Goal: Task Accomplishment & Management: Use online tool/utility

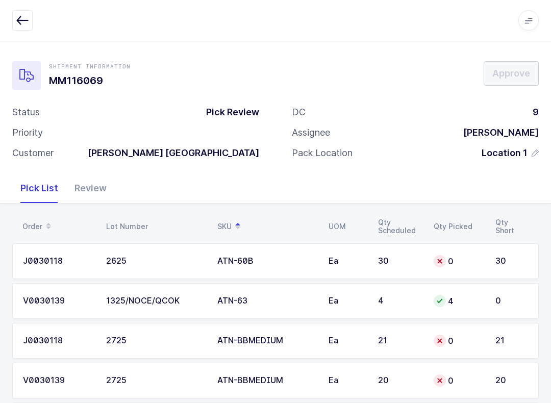
click at [27, 21] on icon "button" at bounding box center [22, 20] width 12 height 12
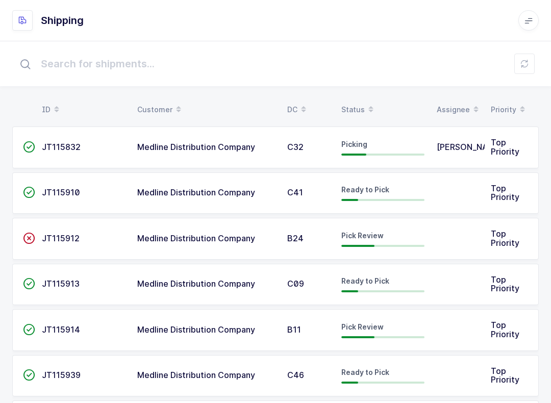
click at [525, 68] on button at bounding box center [524, 64] width 20 height 20
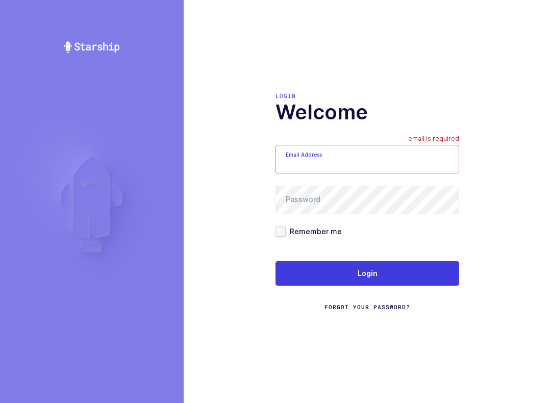
type input "mundo@janustrade.com"
click at [426, 279] on button "Login" at bounding box center [367, 273] width 184 height 24
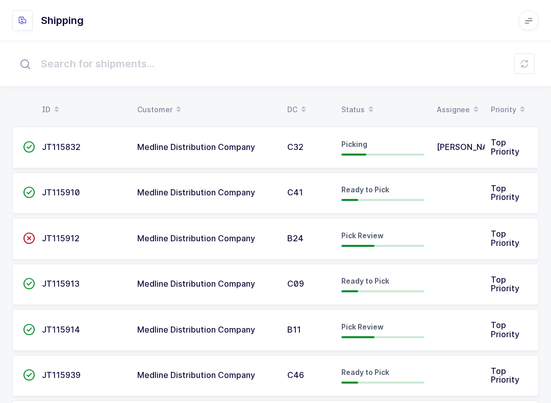
click at [529, 64] on button at bounding box center [524, 64] width 20 height 20
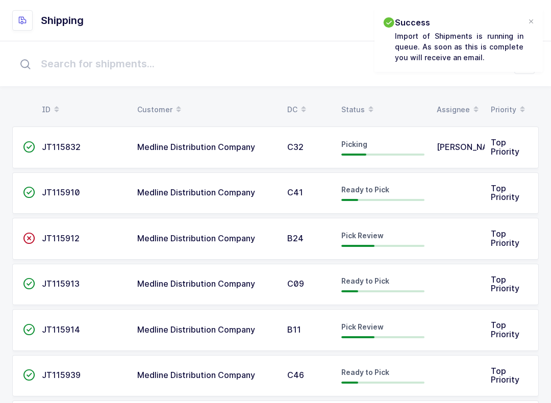
click at [371, 113] on icon at bounding box center [370, 112] width 5 height 5
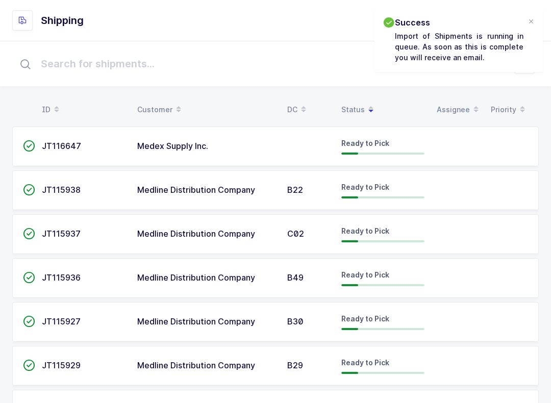
click at [353, 110] on div "Status" at bounding box center [382, 109] width 83 height 17
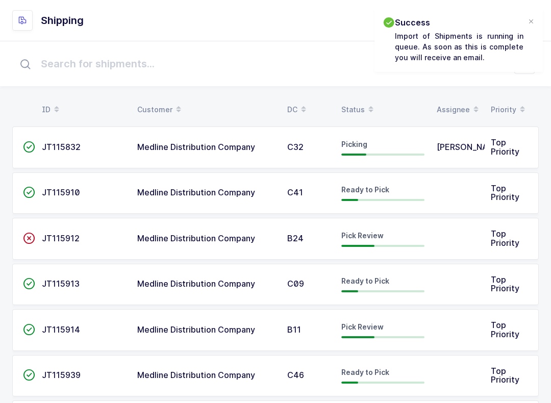
click at [350, 104] on div "Status" at bounding box center [382, 109] width 83 height 17
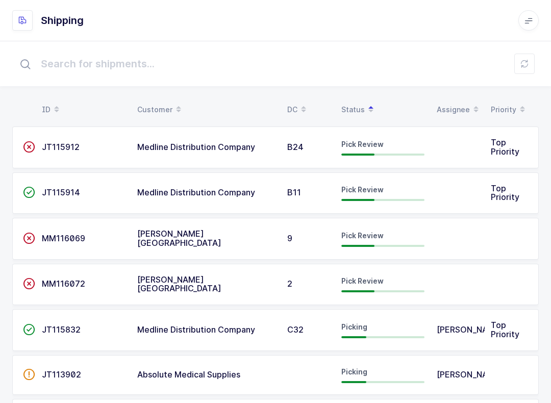
click at [73, 156] on td "JT115912" at bounding box center [83, 147] width 95 height 42
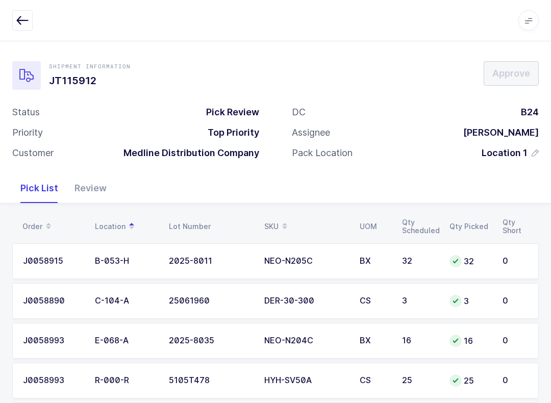
scroll to position [58, 0]
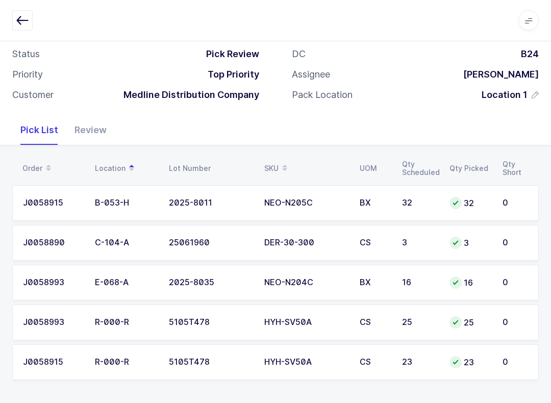
click at [99, 134] on div "Review" at bounding box center [90, 130] width 48 height 30
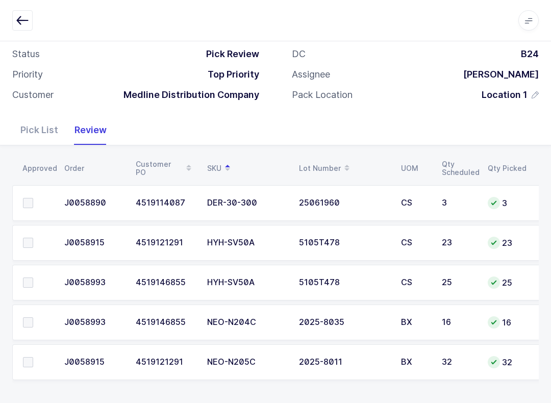
click at [19, 196] on td at bounding box center [35, 203] width 46 height 36
click at [28, 205] on span at bounding box center [28, 203] width 10 height 10
click at [33, 198] on input "checkbox" at bounding box center [33, 198] width 0 height 0
click at [32, 360] on span at bounding box center [28, 362] width 10 height 10
click at [33, 357] on input "checkbox" at bounding box center [33, 357] width 0 height 0
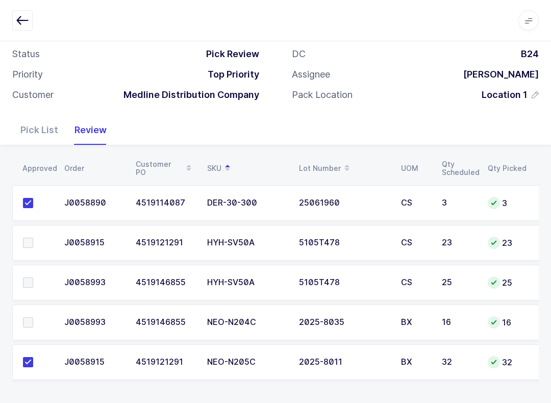
click at [32, 325] on span at bounding box center [28, 322] width 10 height 10
click at [33, 317] on input "checkbox" at bounding box center [33, 317] width 0 height 0
click at [27, 238] on span at bounding box center [28, 243] width 10 height 10
click at [33, 238] on input "checkbox" at bounding box center [33, 238] width 0 height 0
click at [28, 265] on td at bounding box center [35, 283] width 46 height 36
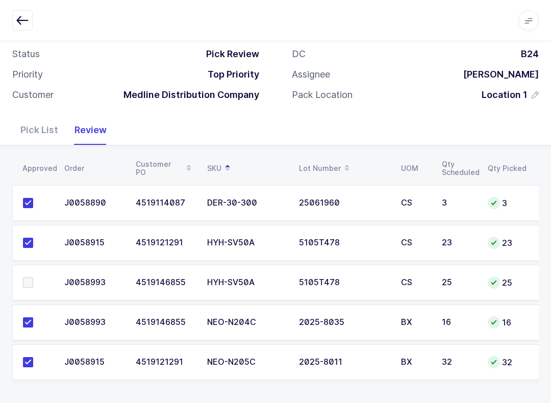
click at [28, 277] on span at bounding box center [28, 282] width 10 height 10
click at [33, 277] on input "checkbox" at bounding box center [33, 277] width 0 height 0
click at [505, 189] on td "3" at bounding box center [506, 203] width 51 height 36
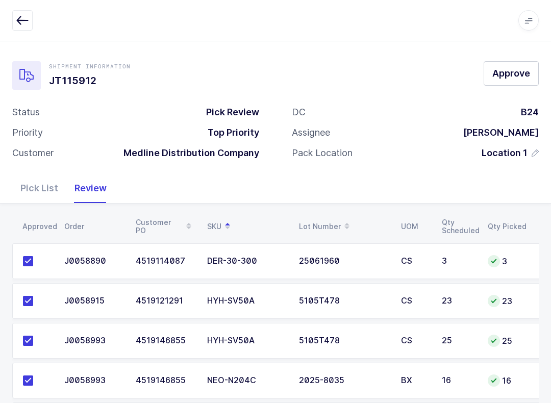
click at [516, 75] on span "Approve" at bounding box center [511, 73] width 38 height 13
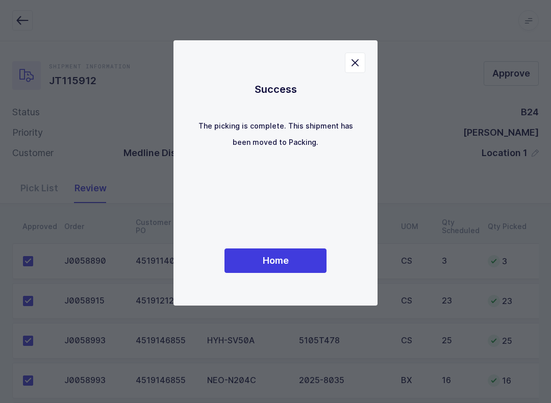
click at [295, 265] on button "Home" at bounding box center [275, 260] width 102 height 24
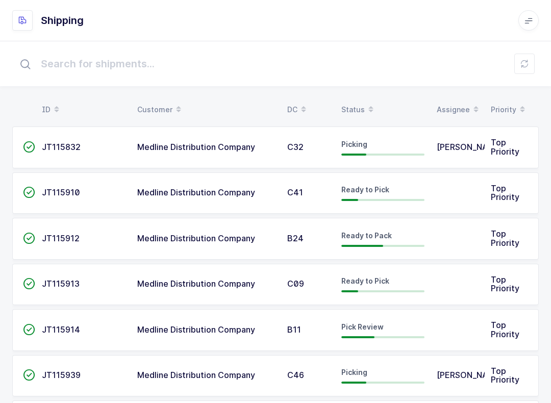
click at [536, 74] on input "text" at bounding box center [275, 63] width 526 height 33
click at [520, 70] on button at bounding box center [524, 64] width 20 height 20
click at [355, 108] on div "Status" at bounding box center [382, 109] width 83 height 17
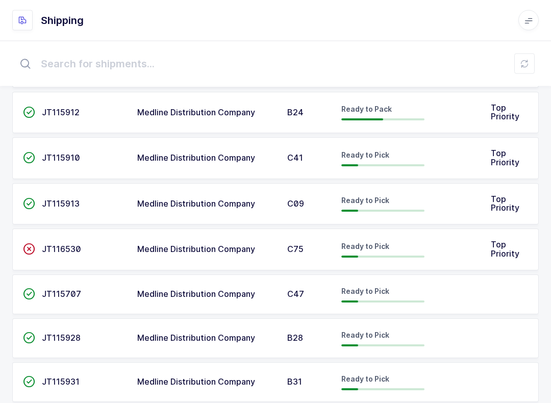
scroll to position [752, 0]
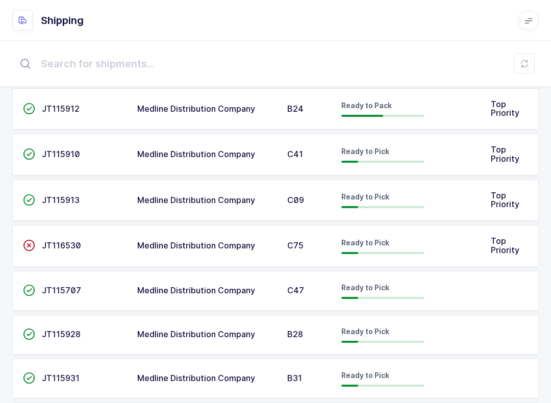
click at [377, 245] on div "Ready to Pick" at bounding box center [382, 246] width 83 height 16
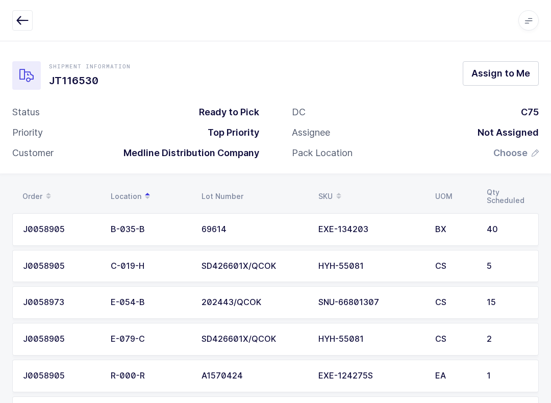
click at [15, 16] on button "button" at bounding box center [22, 20] width 20 height 20
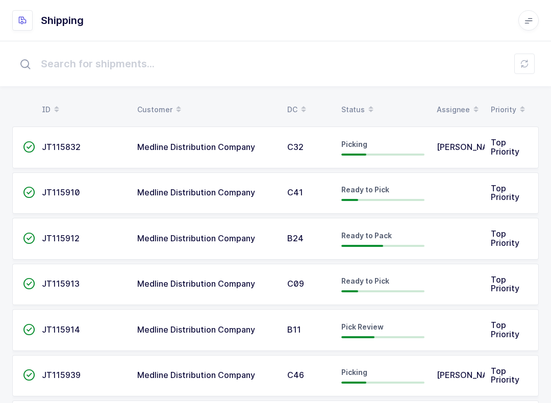
click at [354, 101] on div "Status" at bounding box center [382, 109] width 83 height 17
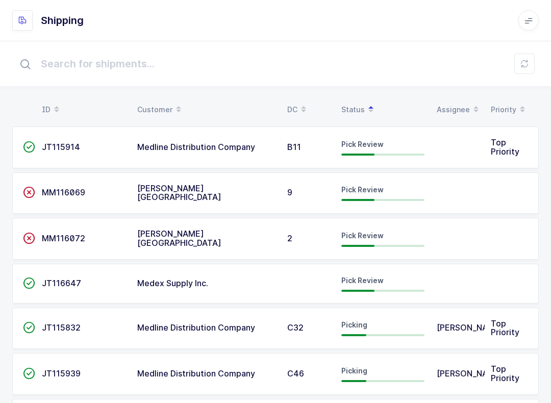
click at [79, 280] on span "JT116647" at bounding box center [61, 283] width 39 height 10
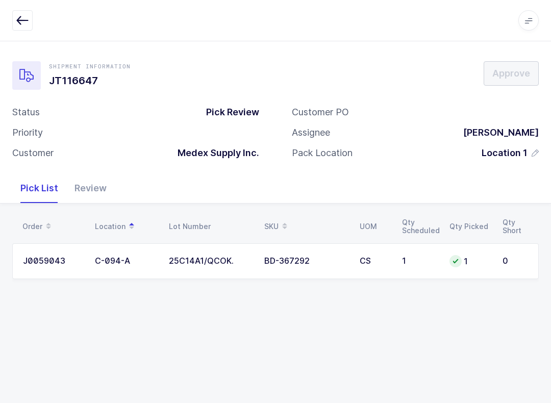
click at [18, 6] on div "Apps Core [GEOGRAPHIC_DATA] Admin Mission Control Purchasing [PERSON_NAME] Logo…" at bounding box center [275, 20] width 551 height 41
click at [25, 22] on icon "button" at bounding box center [22, 20] width 12 height 12
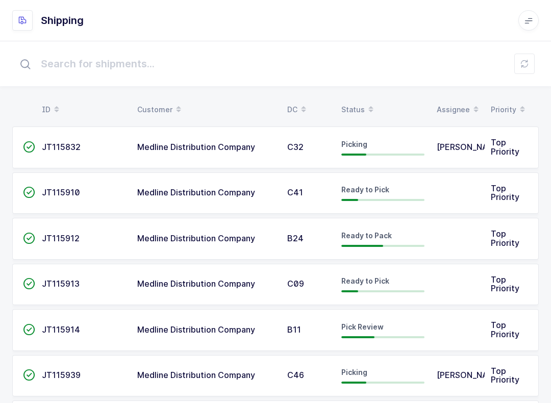
click at [359, 107] on div "Status" at bounding box center [382, 109] width 83 height 17
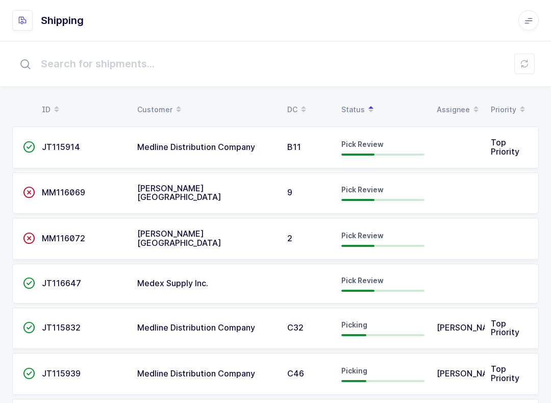
click at [312, 280] on td at bounding box center [308, 284] width 54 height 40
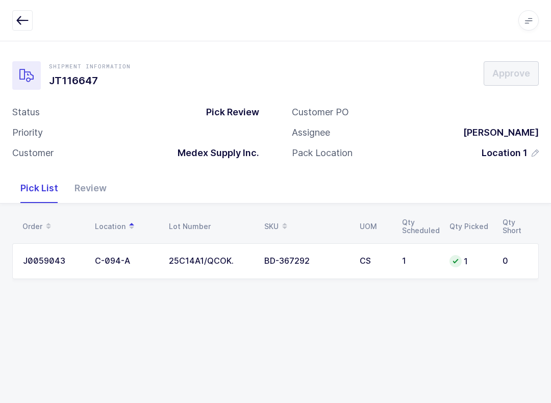
click at [84, 179] on div "Review" at bounding box center [90, 188] width 48 height 30
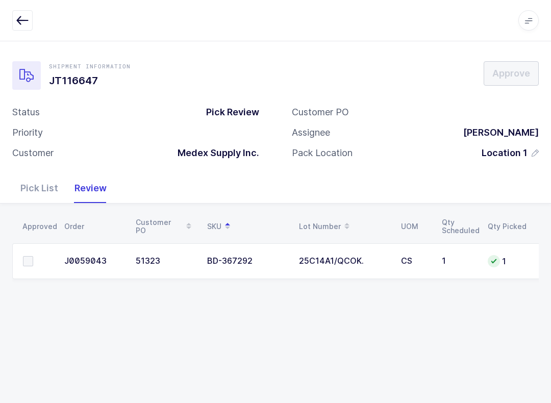
click at [23, 268] on td at bounding box center [35, 261] width 46 height 36
click at [29, 257] on span at bounding box center [28, 261] width 10 height 10
click at [33, 256] on input "checkbox" at bounding box center [33, 256] width 0 height 0
click at [507, 67] on span "Approve" at bounding box center [511, 73] width 38 height 13
click at [30, 14] on button "button" at bounding box center [22, 20] width 20 height 20
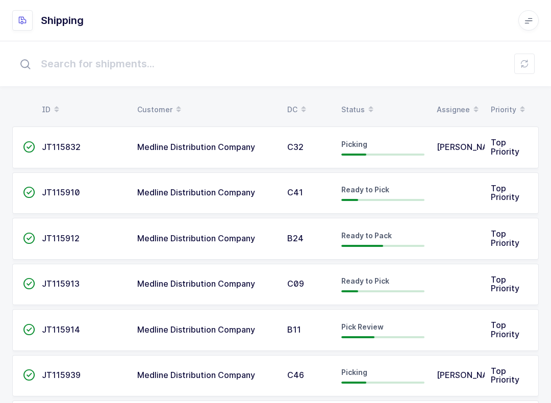
click at [365, 112] on span at bounding box center [371, 109] width 12 height 17
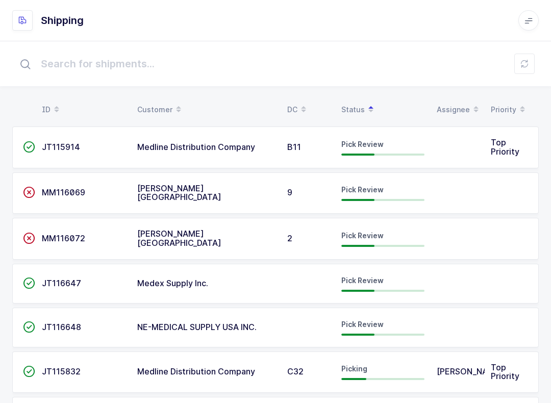
click at [333, 150] on td "B11" at bounding box center [308, 147] width 54 height 42
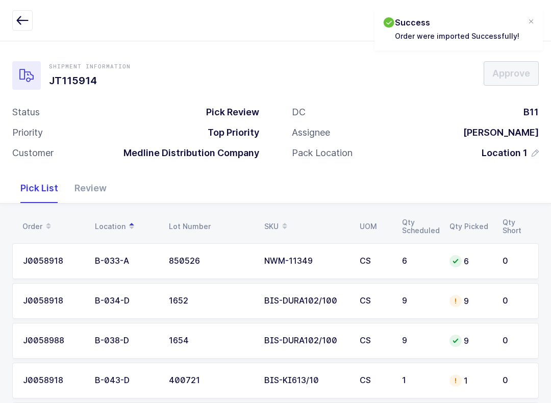
click at [88, 188] on div "Review" at bounding box center [90, 188] width 48 height 30
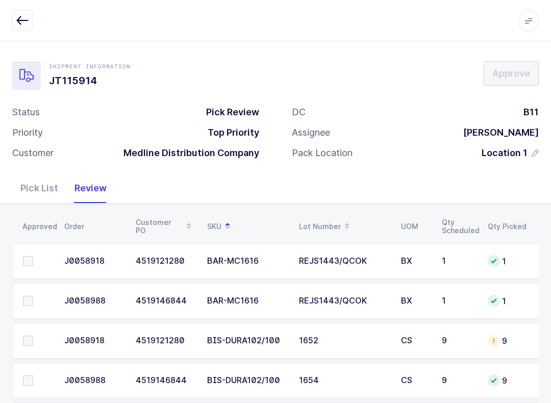
click at [20, 22] on icon "button" at bounding box center [22, 20] width 12 height 12
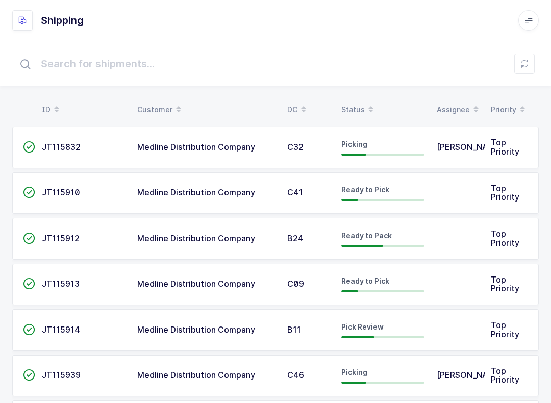
click at [361, 106] on div "Status" at bounding box center [382, 109] width 83 height 17
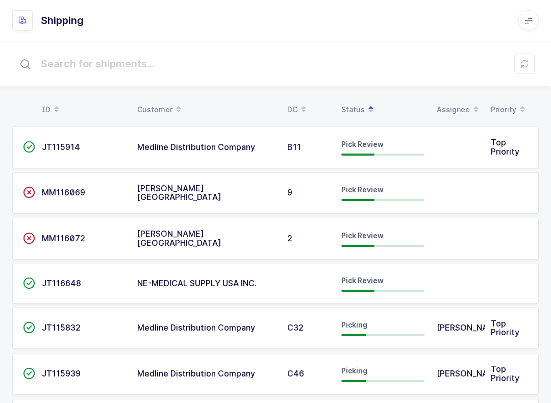
click at [52, 278] on span "JT116648" at bounding box center [61, 283] width 39 height 10
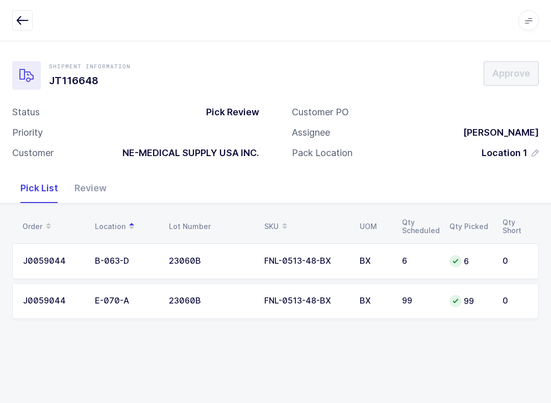
click at [87, 179] on div "Review" at bounding box center [90, 188] width 48 height 30
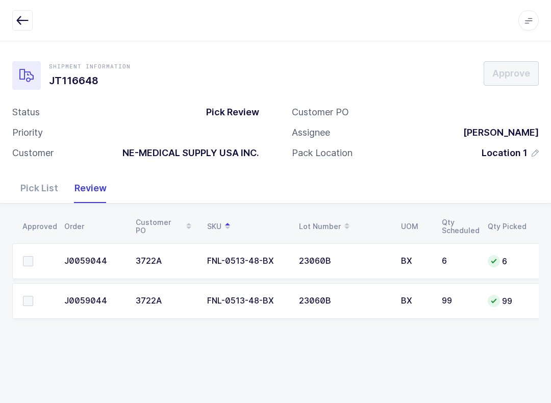
click at [29, 258] on span at bounding box center [28, 261] width 10 height 10
click at [33, 256] on input "checkbox" at bounding box center [33, 256] width 0 height 0
click at [33, 296] on span at bounding box center [28, 301] width 10 height 10
click at [33, 296] on input "checkbox" at bounding box center [33, 296] width 0 height 0
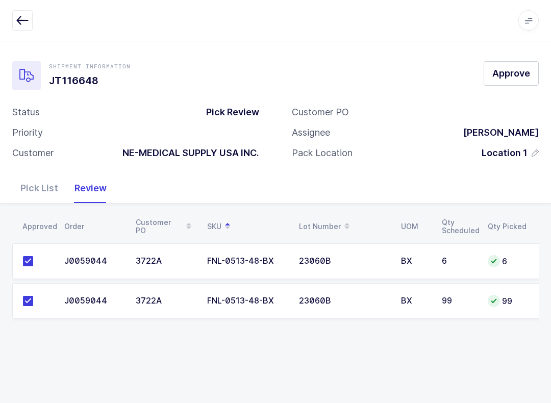
click at [501, 75] on button "Approve" at bounding box center [510, 73] width 55 height 24
click at [520, 61] on div "Shipment Information JT116648 Approve" at bounding box center [275, 75] width 526 height 29
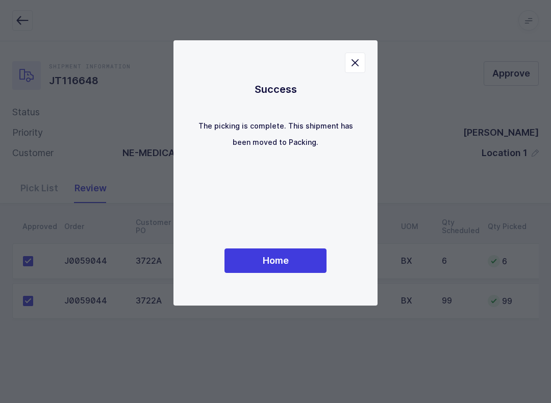
click at [285, 266] on span "Home" at bounding box center [276, 260] width 26 height 13
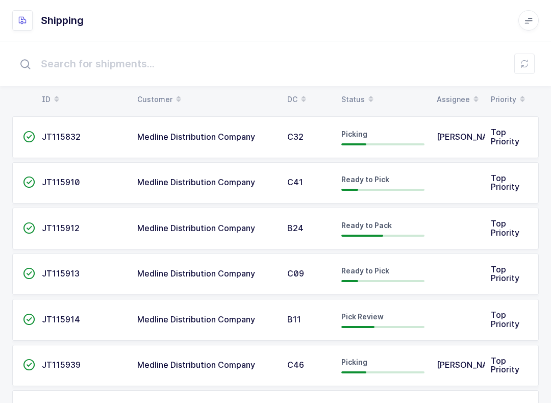
click at [528, 68] on button at bounding box center [524, 64] width 20 height 20
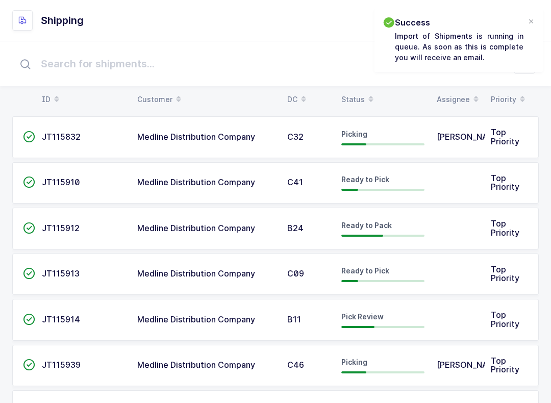
click at [363, 88] on table "ID Customer DC Status Assignee Priority" at bounding box center [275, 99] width 526 height 25
click at [370, 93] on icon at bounding box center [370, 95] width 5 height 5
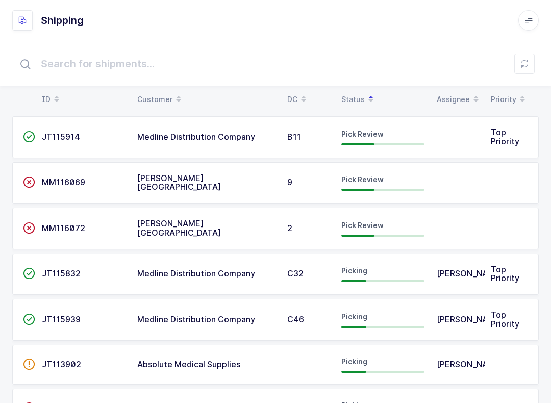
click at [375, 139] on div "Pick Review" at bounding box center [382, 137] width 83 height 16
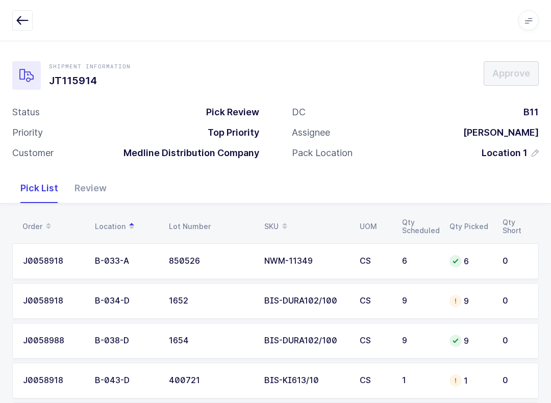
click at [88, 186] on div "Review" at bounding box center [90, 188] width 48 height 30
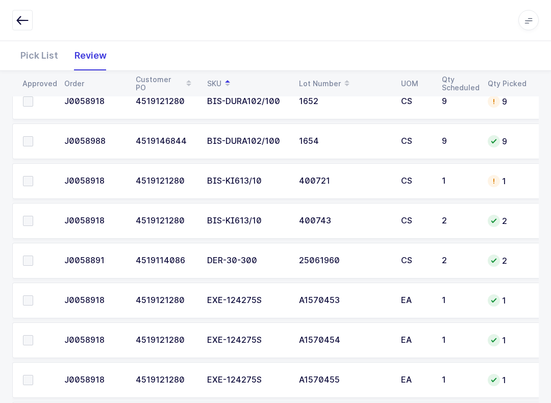
scroll to position [239, 0]
click at [33, 217] on span at bounding box center [28, 221] width 10 height 10
click at [33, 216] on input "checkbox" at bounding box center [33, 216] width 0 height 0
click at [23, 180] on span at bounding box center [28, 181] width 10 height 10
click at [33, 176] on input "checkbox" at bounding box center [33, 176] width 0 height 0
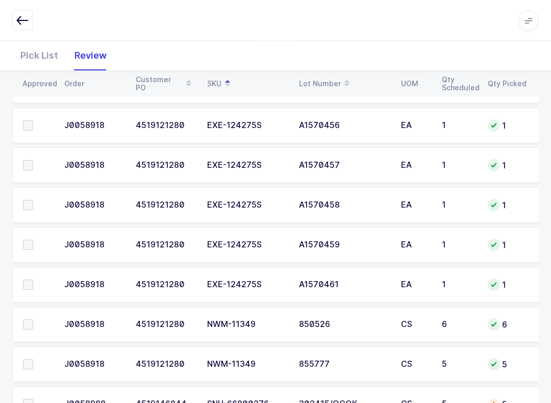
scroll to position [575, 0]
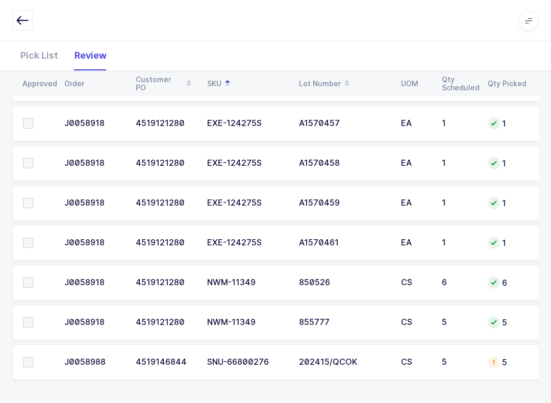
click at [29, 363] on span at bounding box center [28, 362] width 10 height 10
click at [33, 357] on input "checkbox" at bounding box center [33, 357] width 0 height 0
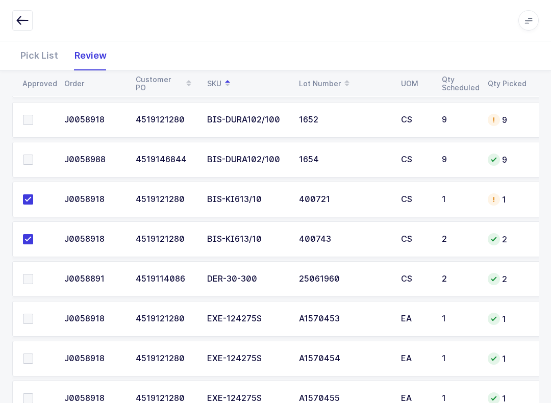
scroll to position [307, 0]
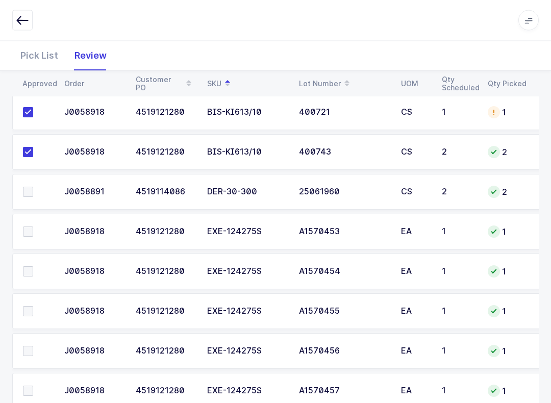
click at [32, 193] on span at bounding box center [28, 192] width 10 height 10
click at [33, 187] on input "checkbox" at bounding box center [33, 187] width 0 height 0
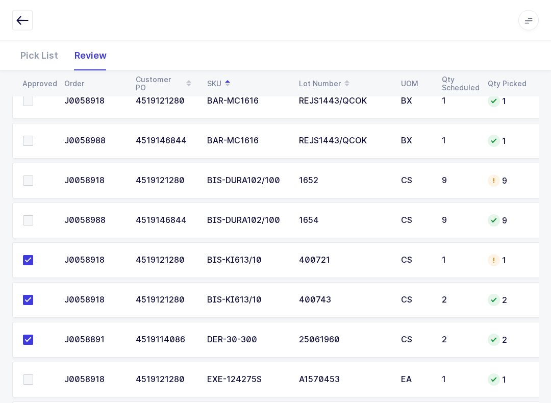
scroll to position [116, 0]
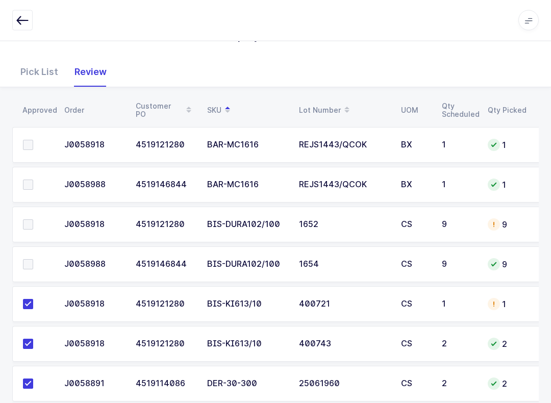
click at [28, 182] on span at bounding box center [28, 185] width 10 height 10
click at [33, 180] on input "checkbox" at bounding box center [33, 180] width 0 height 0
click at [30, 140] on span at bounding box center [28, 145] width 10 height 10
click at [33, 140] on input "checkbox" at bounding box center [33, 140] width 0 height 0
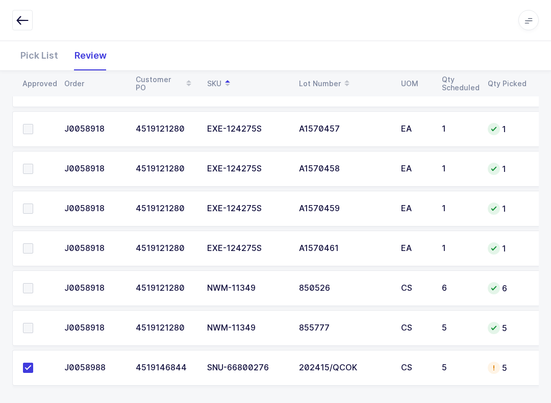
scroll to position [575, 0]
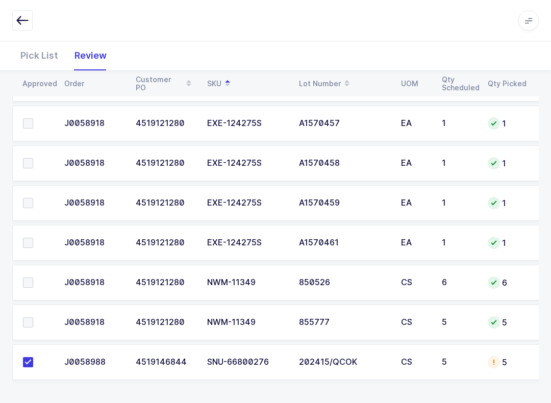
click at [40, 317] on label at bounding box center [37, 322] width 29 height 10
click at [33, 317] on input "checkbox" at bounding box center [33, 317] width 0 height 0
click at [29, 285] on span at bounding box center [28, 282] width 10 height 10
click at [33, 277] on input "checkbox" at bounding box center [33, 277] width 0 height 0
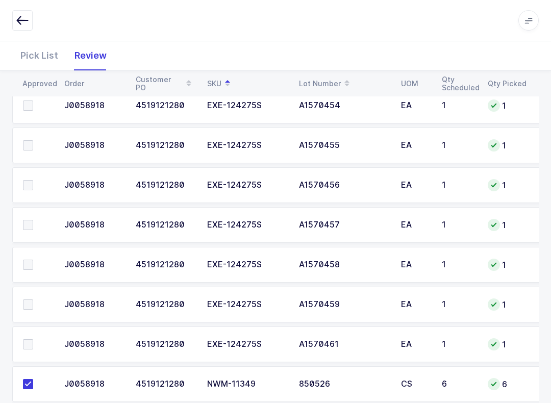
scroll to position [472, 0]
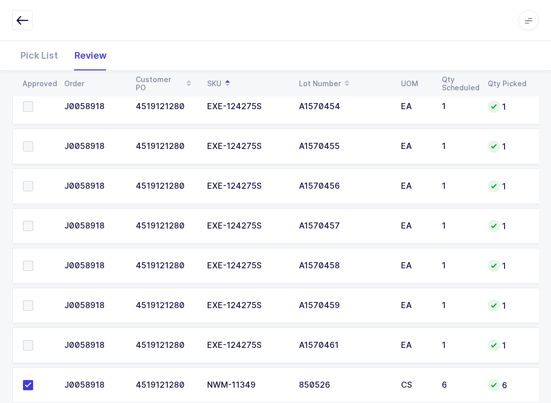
click at [29, 341] on span at bounding box center [28, 346] width 10 height 10
click at [33, 341] on input "checkbox" at bounding box center [33, 341] width 0 height 0
click at [37, 300] on label at bounding box center [37, 305] width 29 height 10
click at [33, 300] on input "checkbox" at bounding box center [33, 300] width 0 height 0
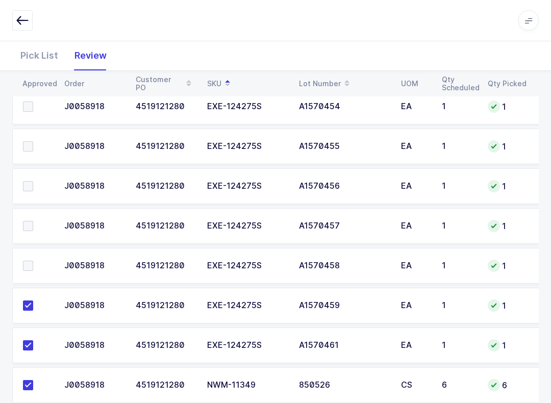
click at [37, 261] on label at bounding box center [37, 266] width 29 height 10
click at [33, 261] on input "checkbox" at bounding box center [33, 261] width 0 height 0
click at [34, 224] on label at bounding box center [37, 226] width 29 height 10
click at [33, 221] on input "checkbox" at bounding box center [33, 221] width 0 height 0
click at [33, 189] on label at bounding box center [37, 186] width 29 height 10
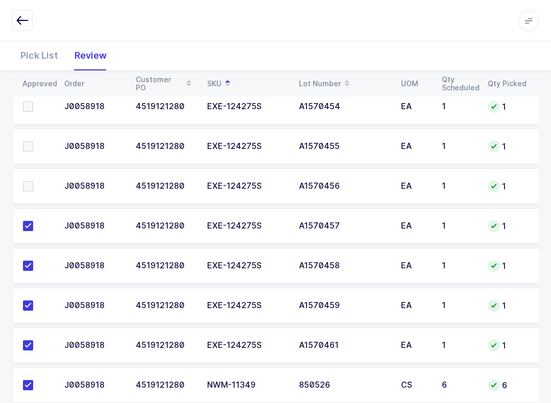
click at [33, 181] on input "checkbox" at bounding box center [33, 181] width 0 height 0
click at [31, 149] on span at bounding box center [28, 146] width 10 height 10
click at [33, 141] on input "checkbox" at bounding box center [33, 141] width 0 height 0
click at [36, 107] on label at bounding box center [37, 106] width 29 height 10
click at [33, 101] on input "checkbox" at bounding box center [33, 101] width 0 height 0
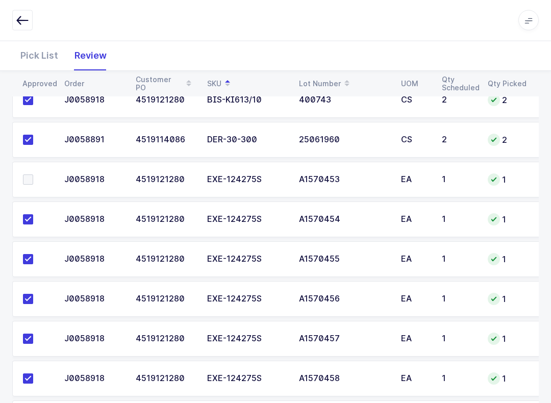
click at [31, 181] on span at bounding box center [28, 180] width 10 height 10
click at [33, 175] on input "checkbox" at bounding box center [33, 175] width 0 height 0
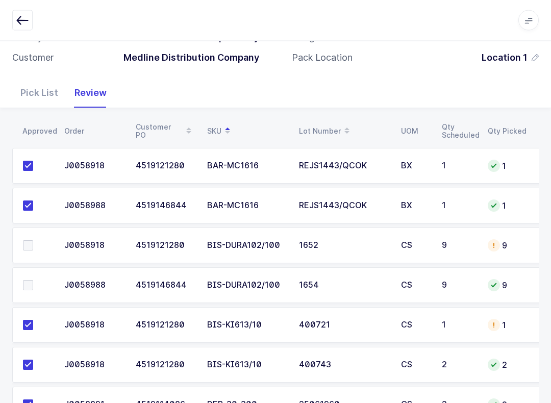
scroll to position [115, 0]
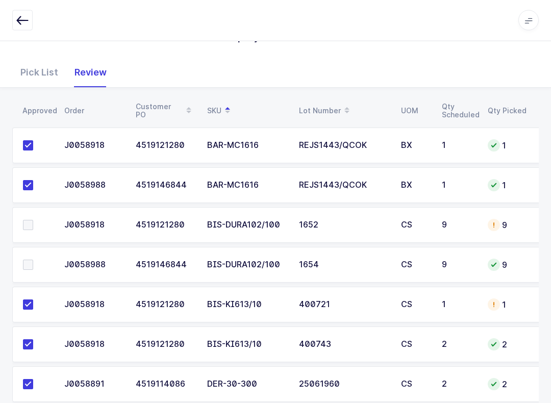
click at [27, 252] on td at bounding box center [35, 265] width 46 height 36
click at [33, 220] on label at bounding box center [37, 225] width 29 height 10
click at [33, 220] on input "checkbox" at bounding box center [33, 220] width 0 height 0
click at [31, 266] on span at bounding box center [28, 265] width 10 height 10
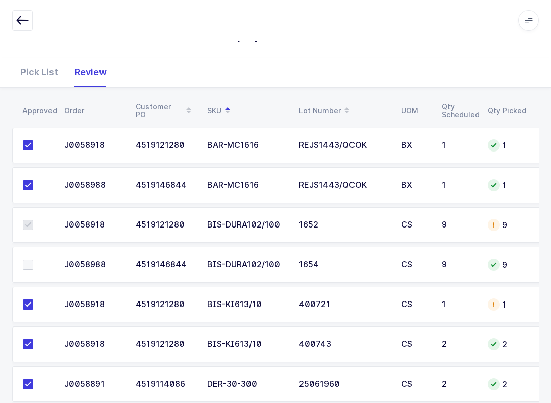
click at [33, 260] on input "checkbox" at bounding box center [33, 260] width 0 height 0
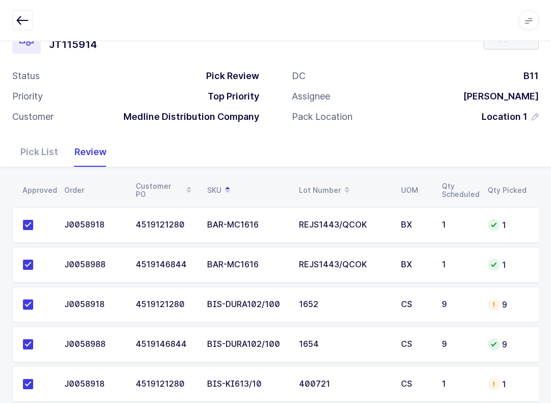
scroll to position [0, 0]
